Goal: Task Accomplishment & Management: Manage account settings

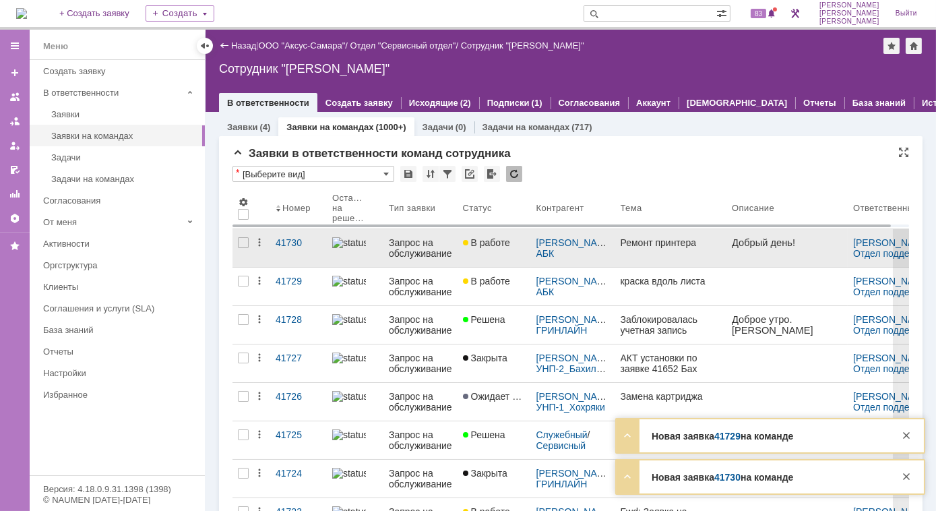
click at [343, 246] on img at bounding box center [349, 242] width 34 height 11
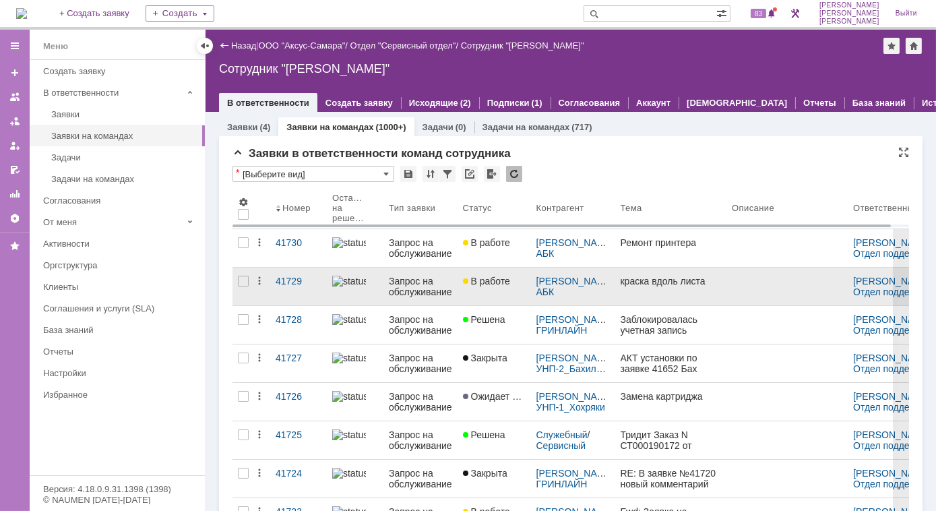
click at [349, 284] on img at bounding box center [349, 281] width 34 height 11
click at [297, 281] on div "41729" at bounding box center [299, 281] width 46 height 11
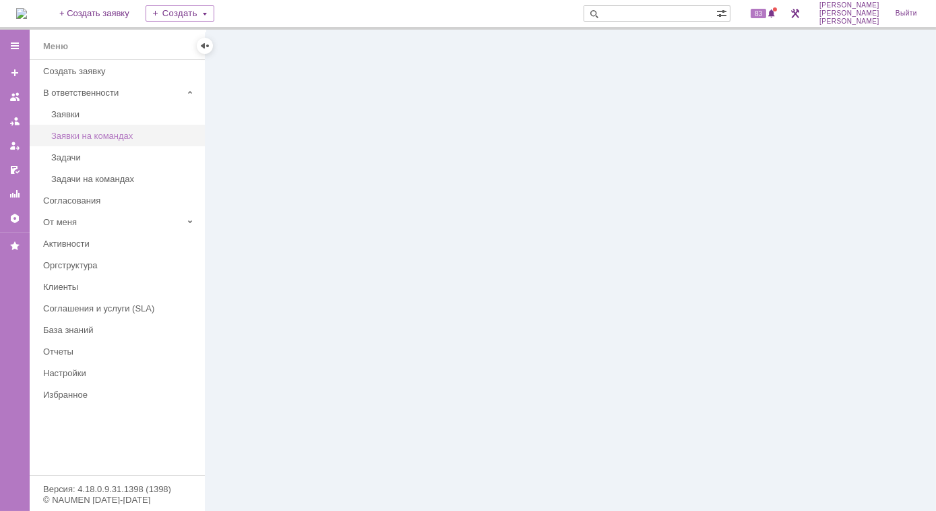
click at [77, 131] on div "Заявки на командах" at bounding box center [124, 136] width 146 height 10
